Goal: Communication & Community: Share content

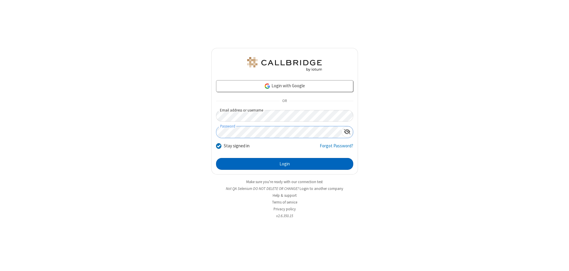
click at [284, 164] on button "Login" at bounding box center [284, 164] width 137 height 12
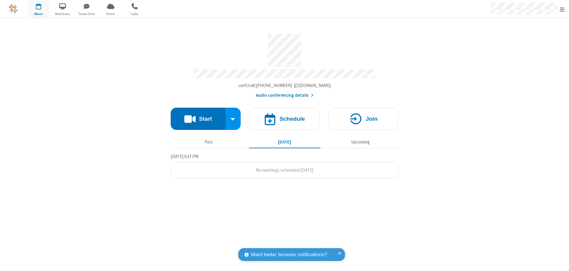
click at [198, 116] on button "Start" at bounding box center [198, 119] width 55 height 22
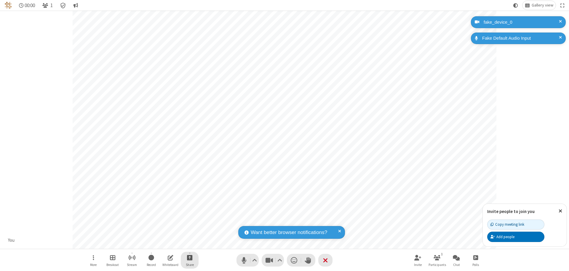
click at [190, 258] on span "Start sharing" at bounding box center [190, 257] width 6 height 7
click at [189, 222] on span "Share additional camera" at bounding box center [193, 222] width 44 height 5
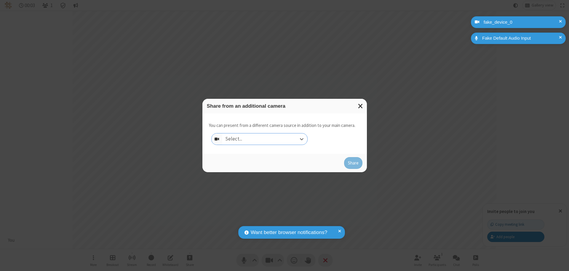
click at [265, 139] on div "Select..." at bounding box center [264, 139] width 85 height 11
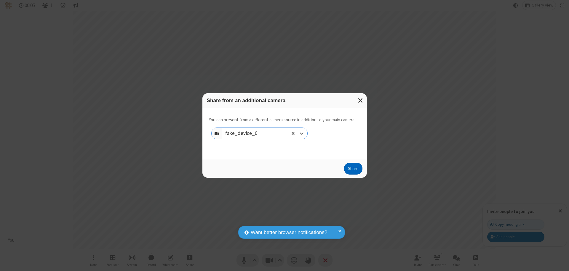
click at [353, 170] on button "Share" at bounding box center [353, 169] width 18 height 12
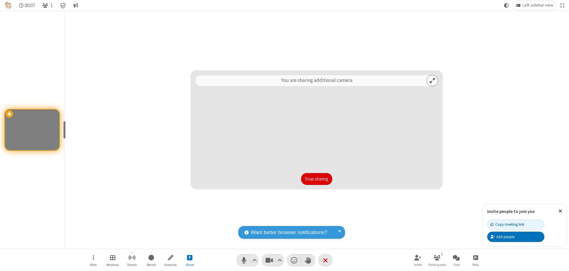
click at [316, 179] on button "Stop sharing" at bounding box center [316, 179] width 31 height 12
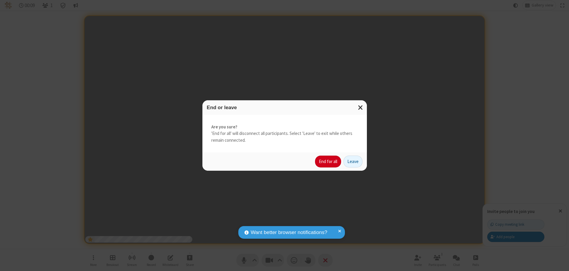
click at [328, 162] on button "End for all" at bounding box center [328, 162] width 26 height 12
